Goal: Browse casually

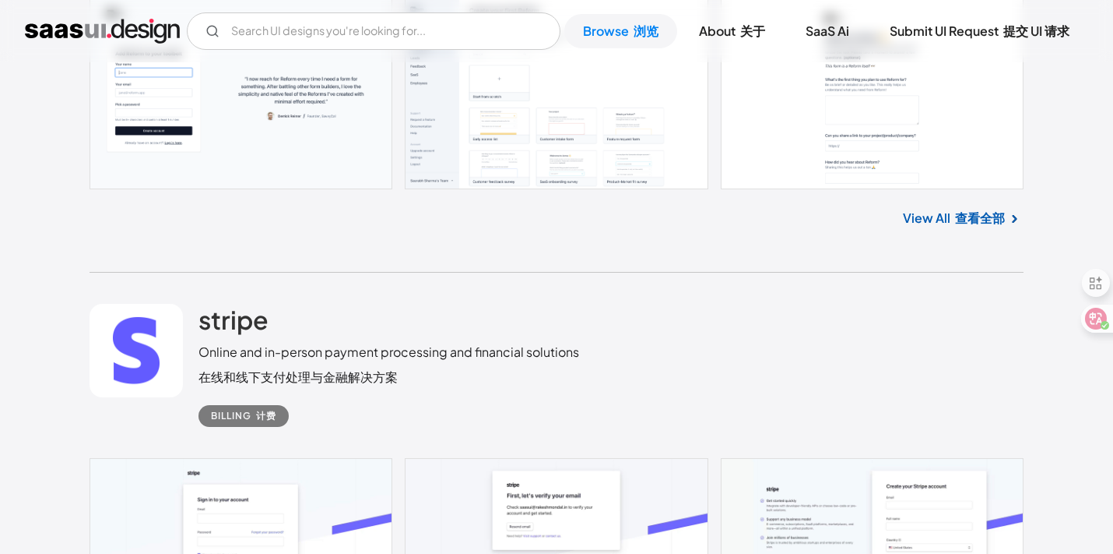
scroll to position [1232, 0]
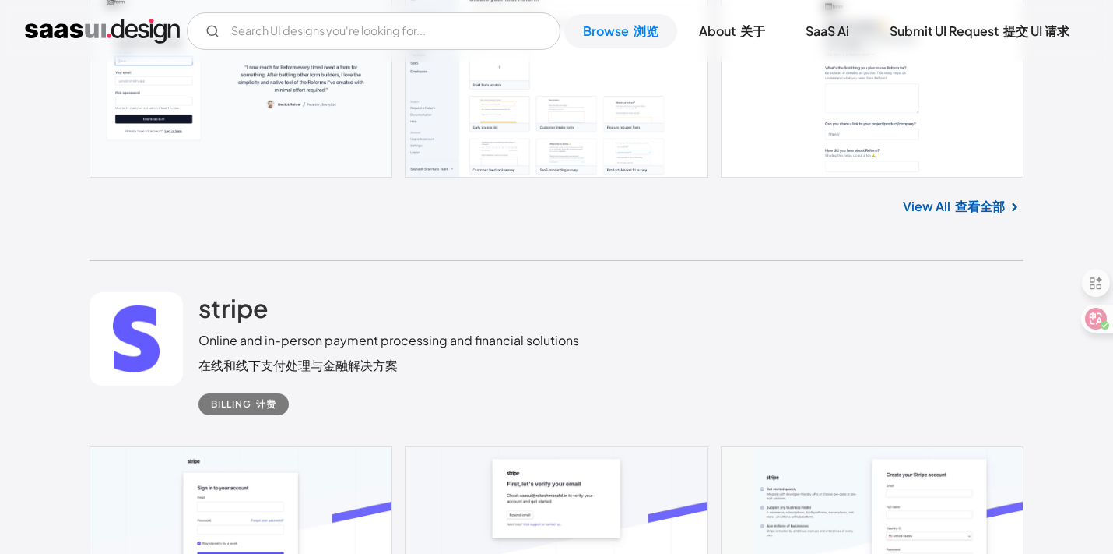
click at [933, 206] on link "View All 查看全部" at bounding box center [954, 206] width 102 height 19
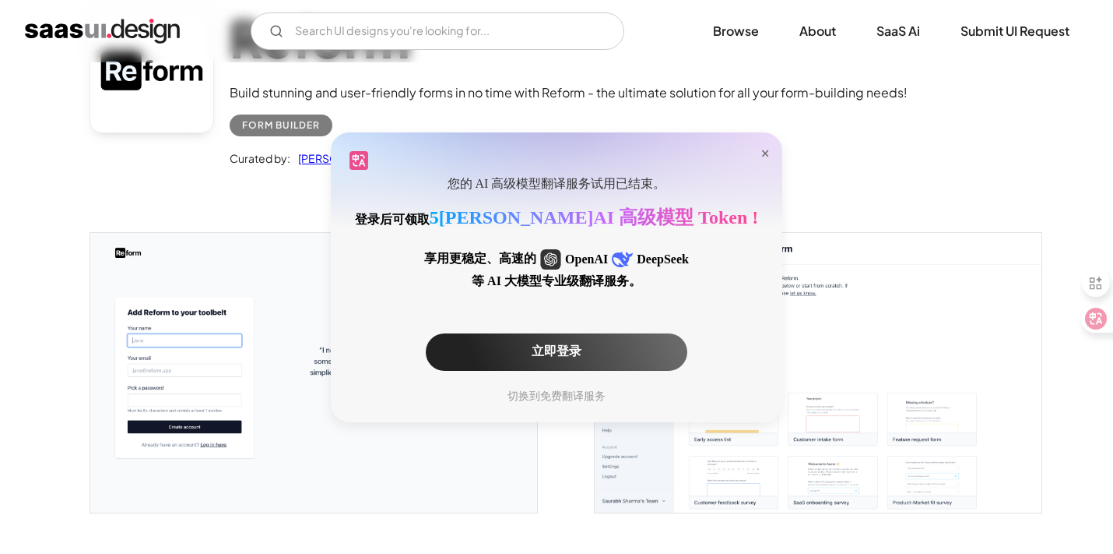
scroll to position [491, 0]
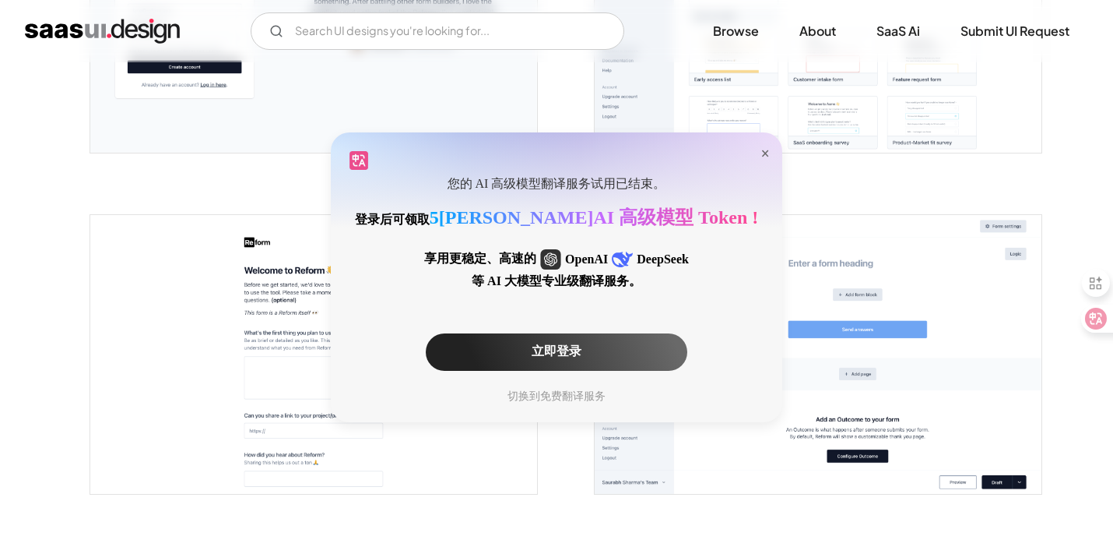
click at [583, 350] on div "立即登录" at bounding box center [557, 351] width 262 height 37
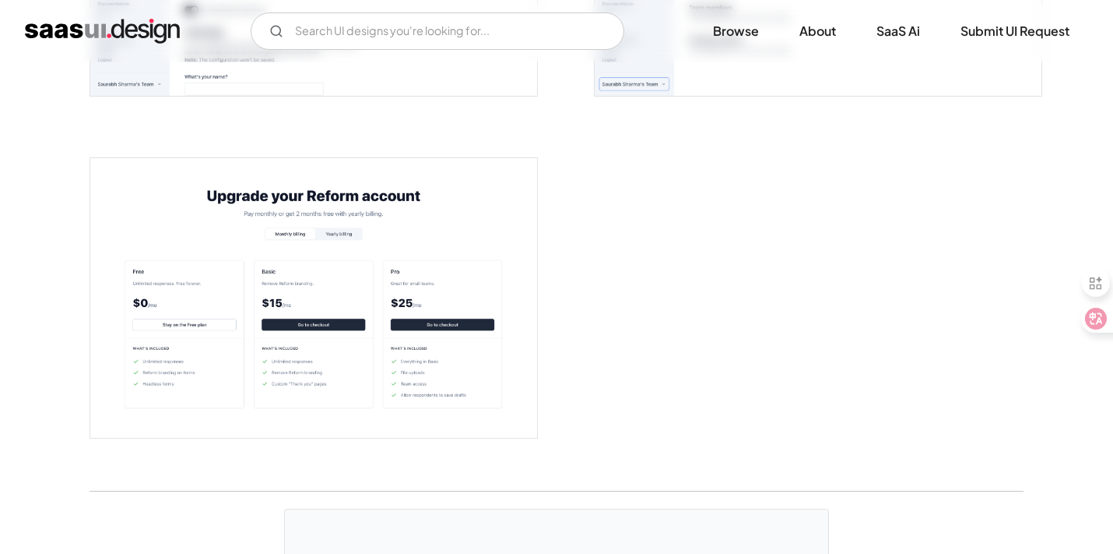
scroll to position [3724, 0]
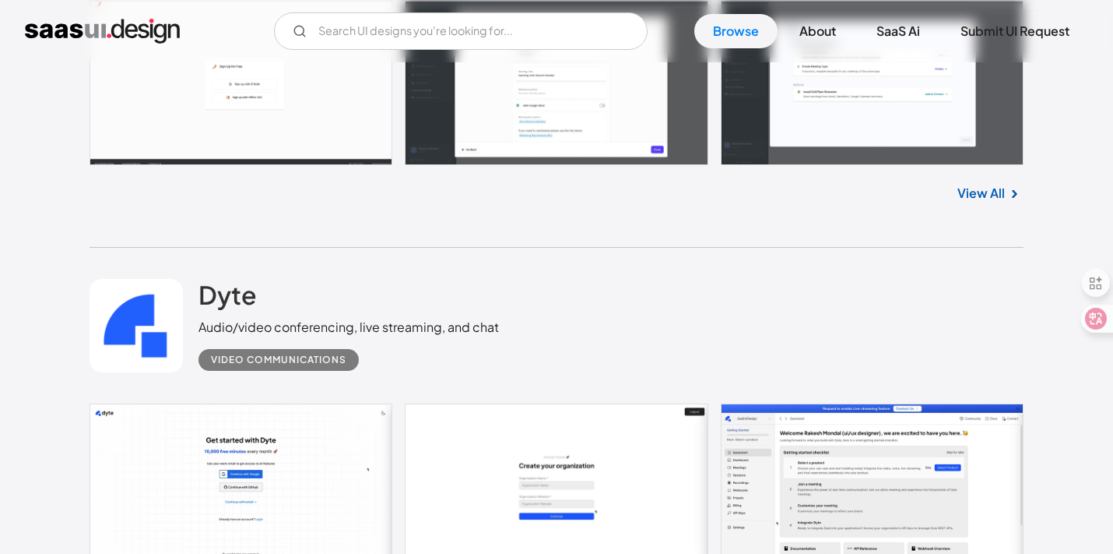
scroll to position [3934, 0]
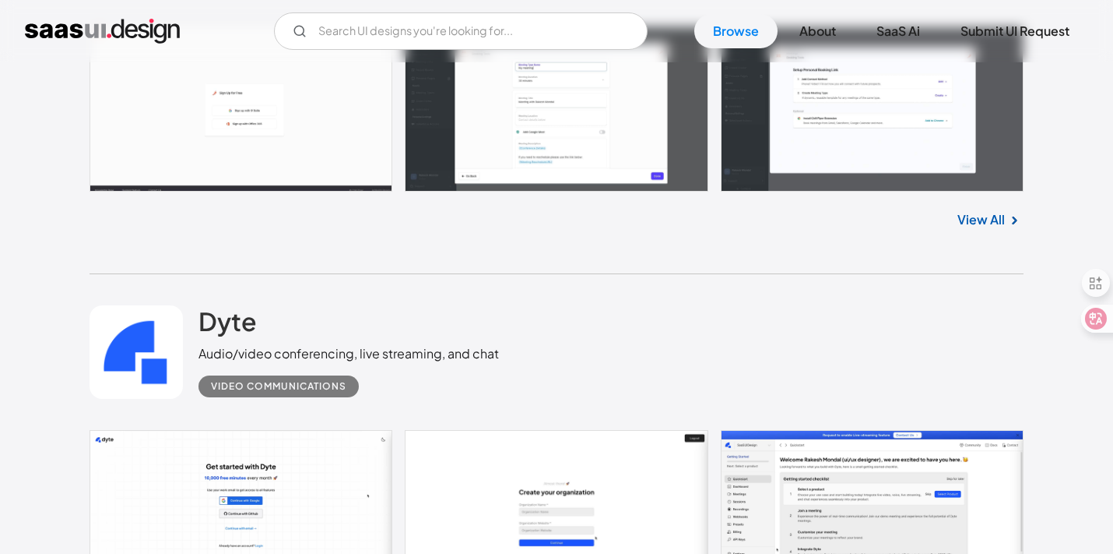
click at [460, 336] on div "Dyte Audio/video conferencing, live streaming, and chat Video Communications" at bounding box center [349, 351] width 301 height 92
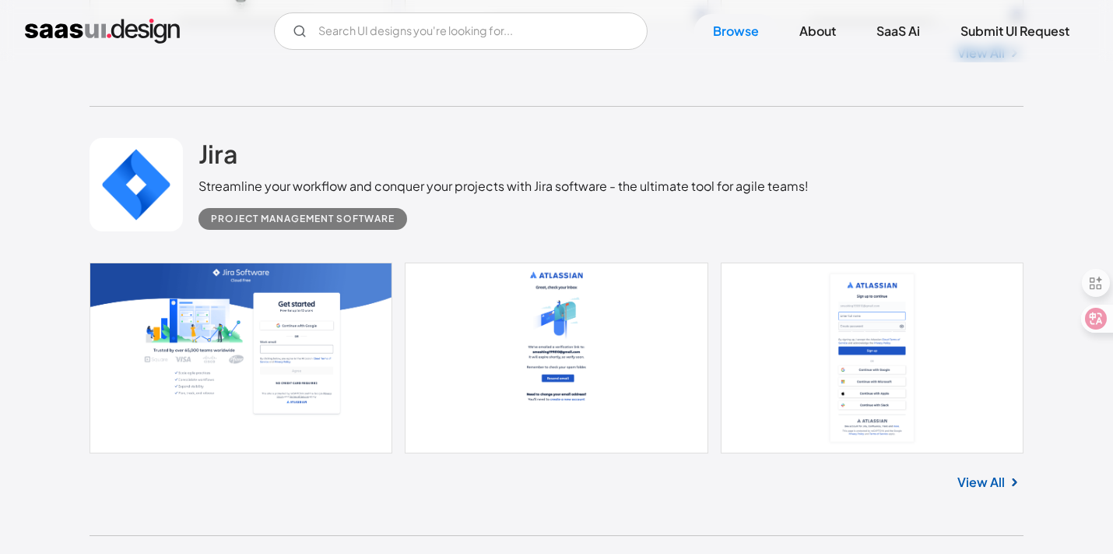
scroll to position [4918, 0]
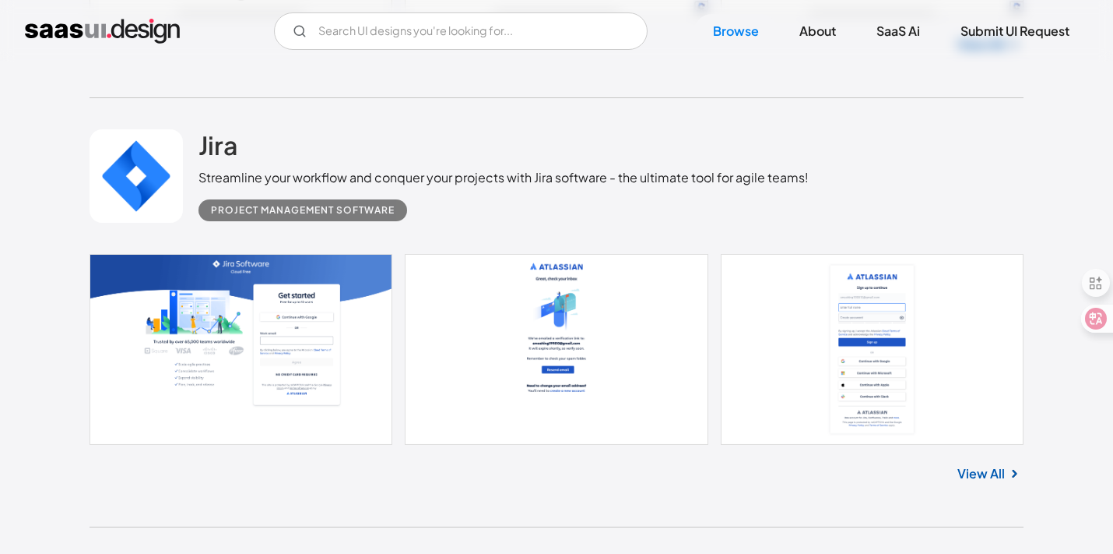
click at [1002, 473] on link "View All" at bounding box center [981, 473] width 47 height 19
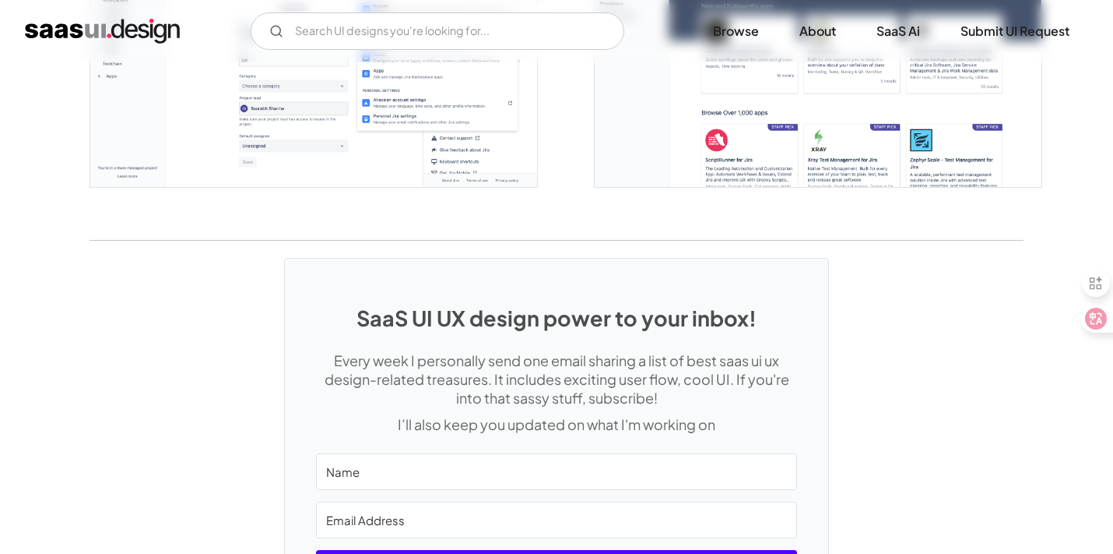
scroll to position [4410, 0]
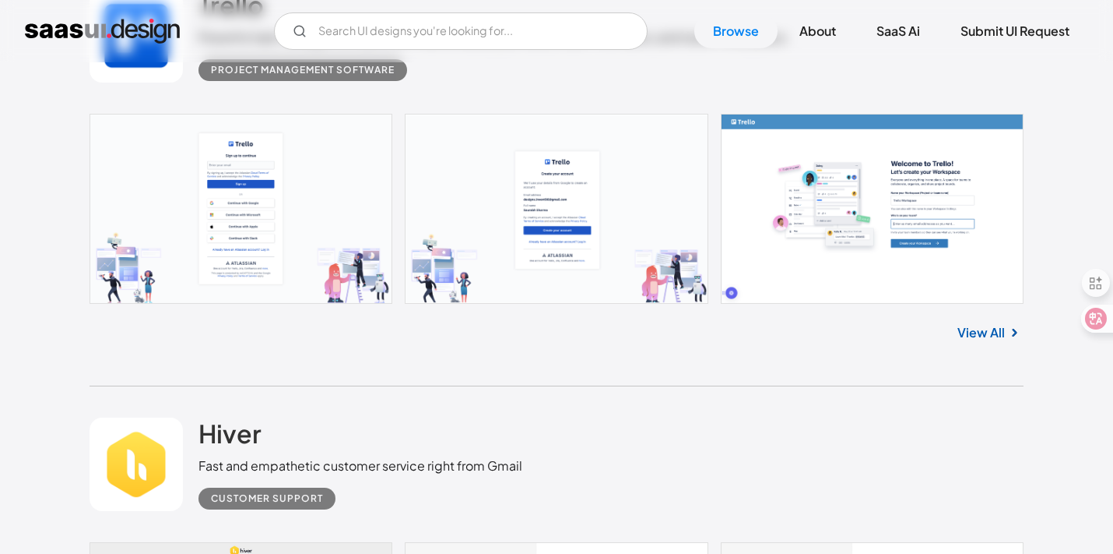
scroll to position [10431, 0]
